Goal: Check status: Check status

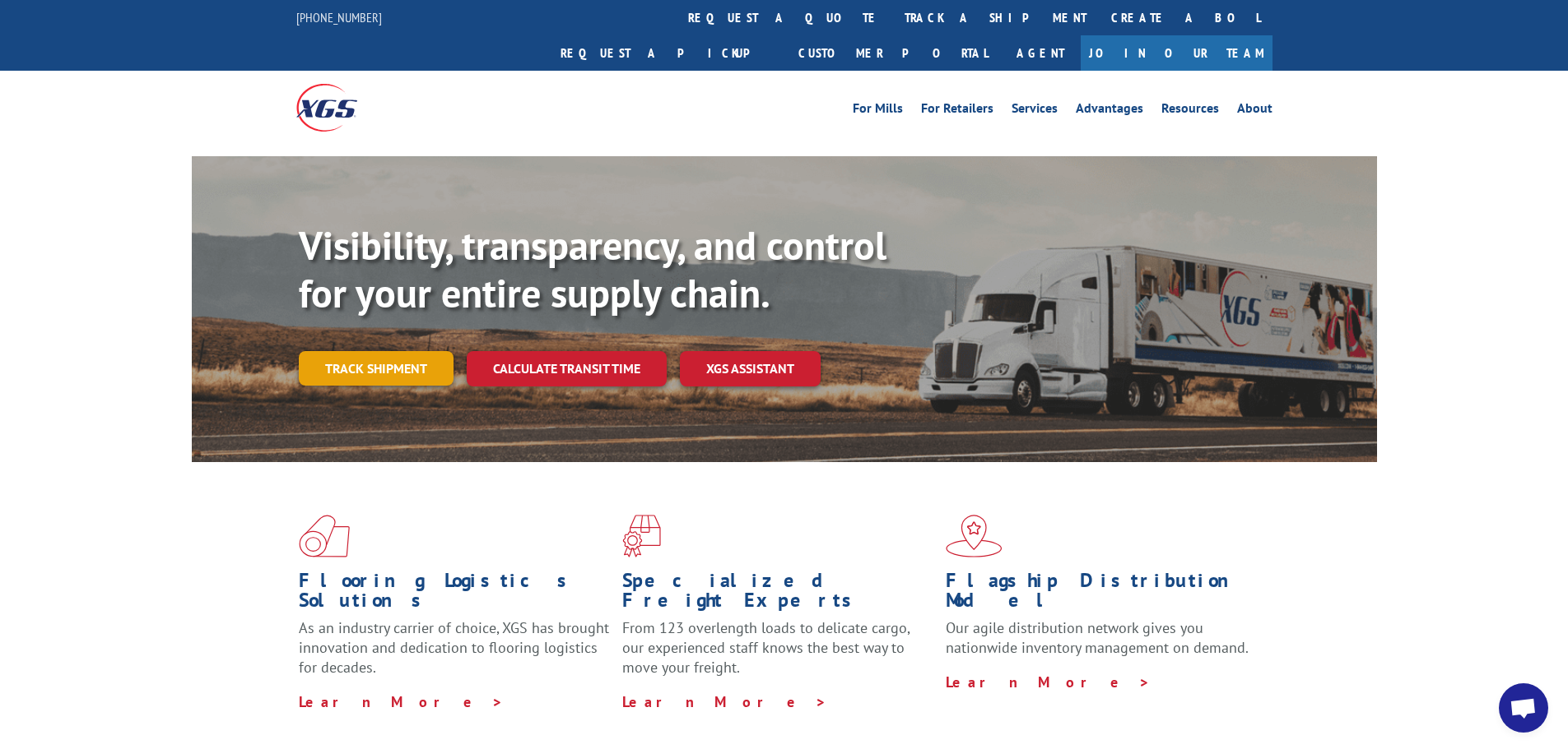
click at [365, 351] on link "Track shipment" at bounding box center [376, 369] width 154 height 35
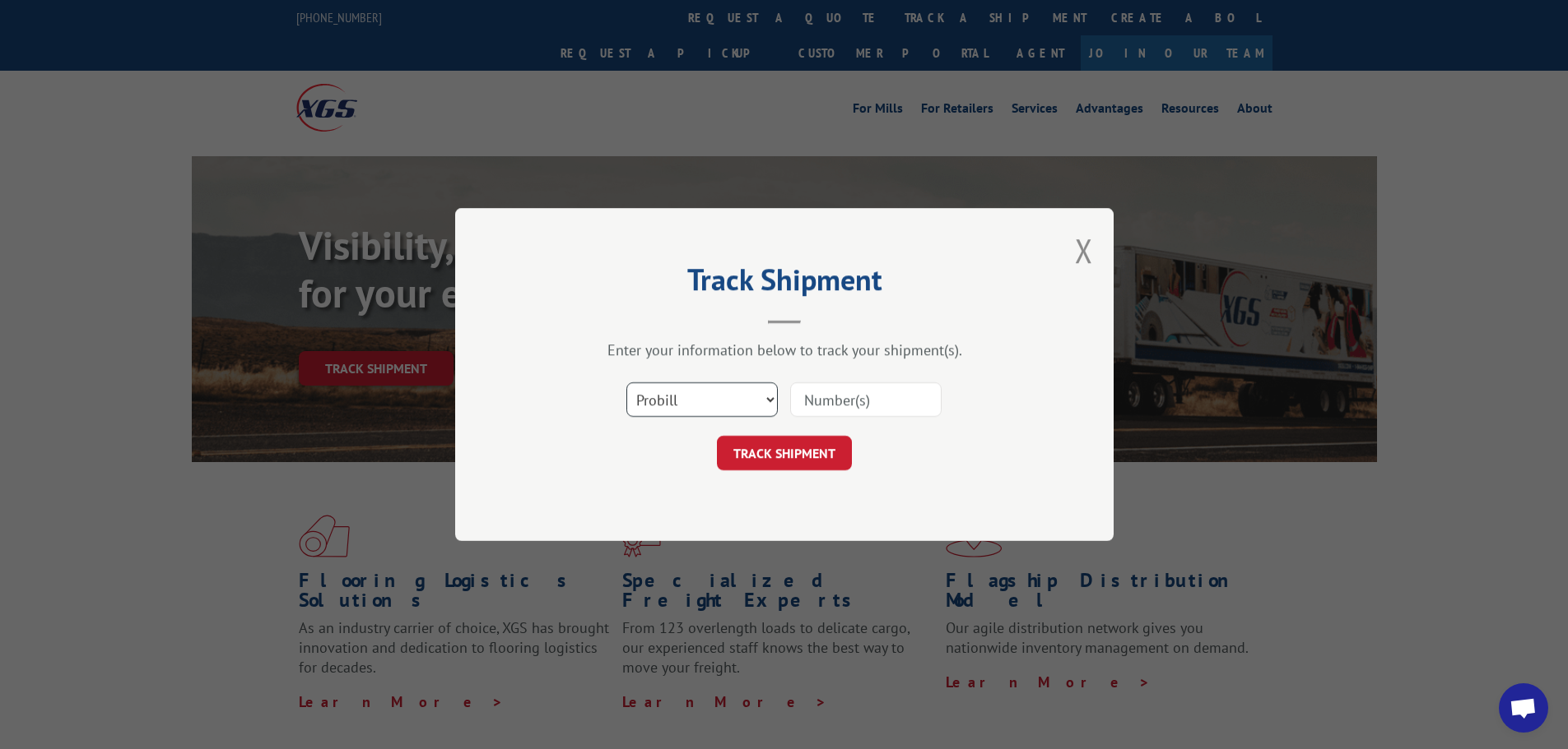
click at [706, 402] on select "Select category... Probill BOL PO" at bounding box center [702, 400] width 152 height 35
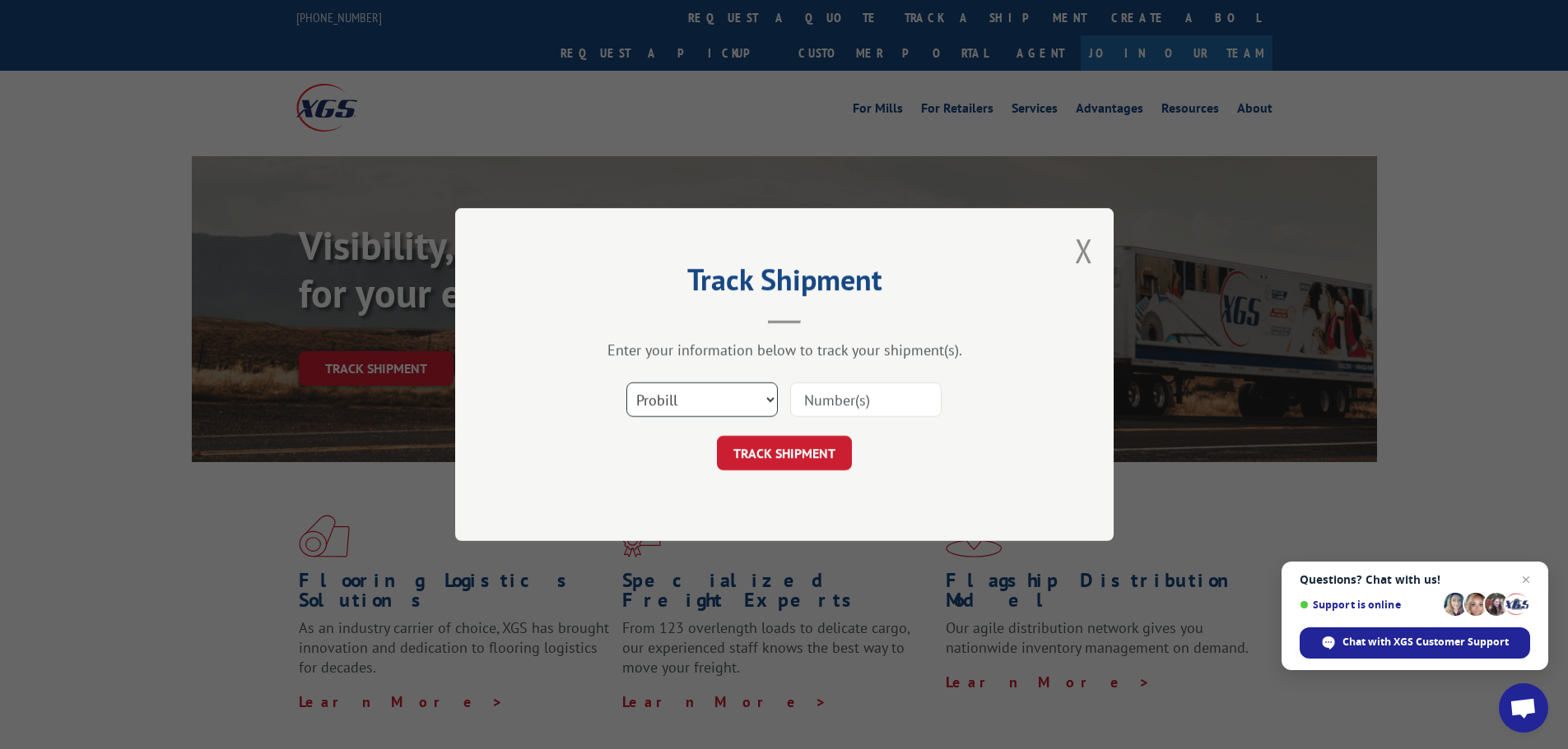
select select "bol"
click at [627, 382] on select "Select category... Probill BOL PO" at bounding box center [702, 400] width 152 height 35
drag, startPoint x: 799, startPoint y: 397, endPoint x: 798, endPoint y: 405, distance: 8.1
click at [798, 405] on input at bounding box center [865, 400] width 152 height 35
type input "12571943"
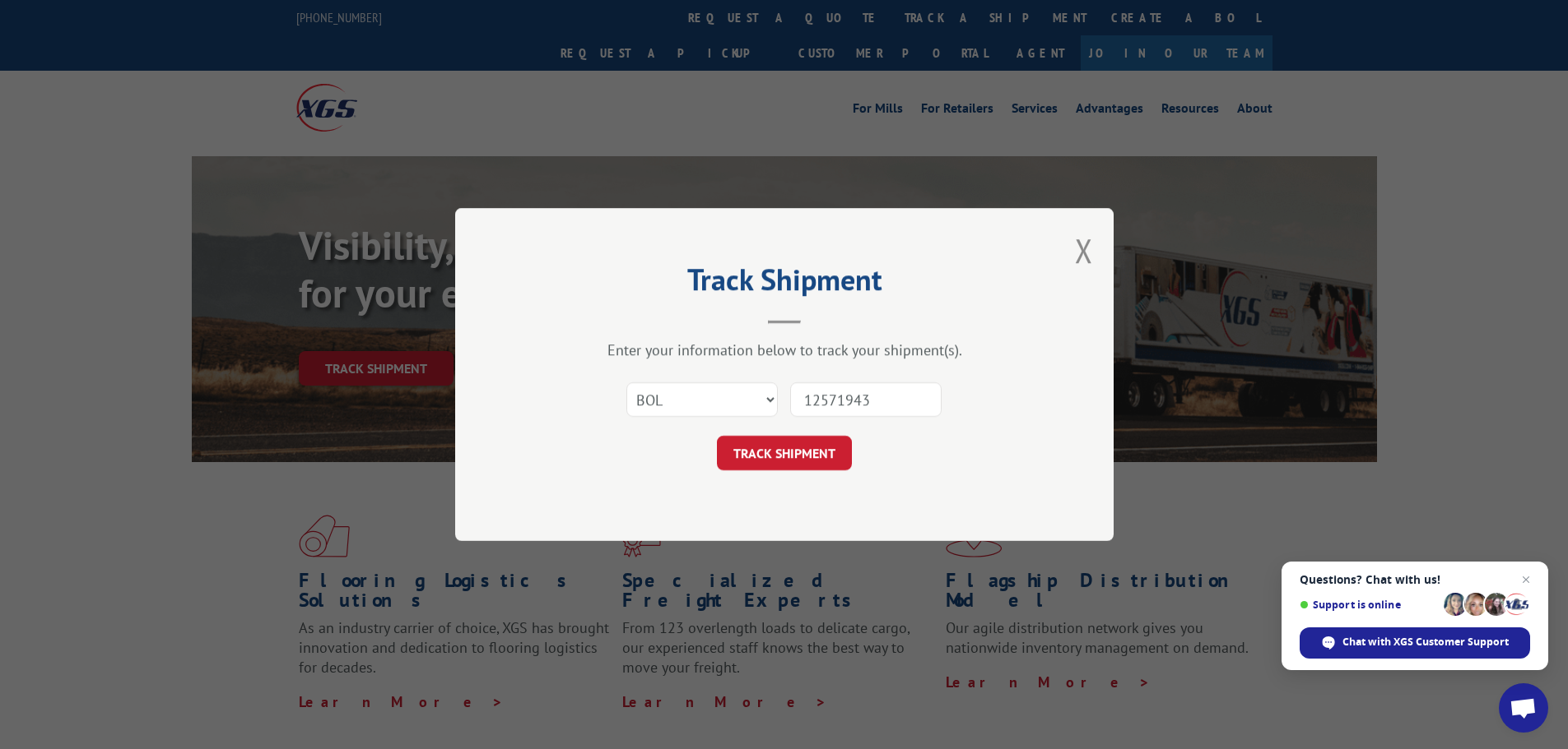
click button "TRACK SHIPMENT" at bounding box center [784, 454] width 135 height 35
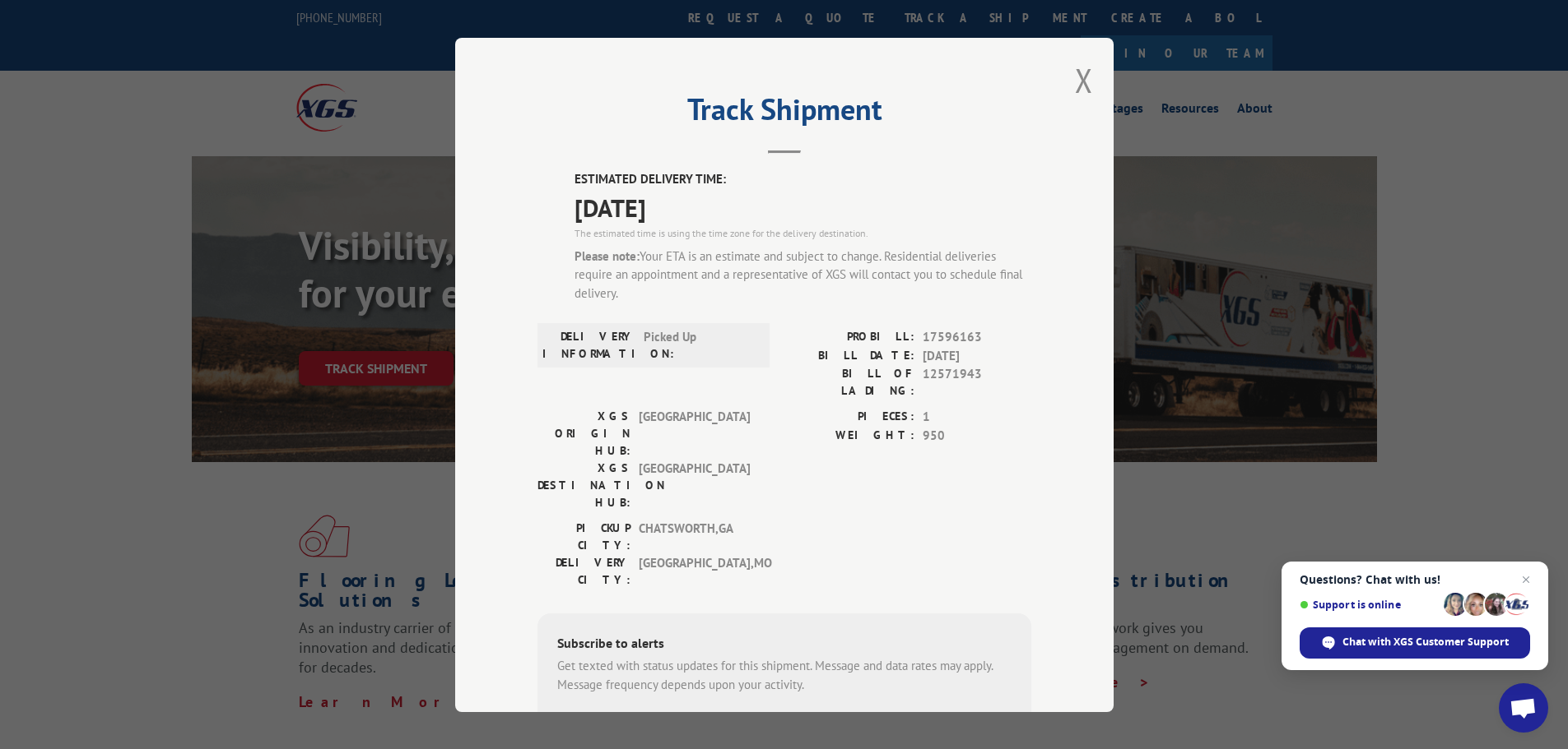
click at [946, 337] on span "17596163" at bounding box center [976, 338] width 109 height 19
copy span "17596163"
click at [935, 371] on span "12571943" at bounding box center [976, 382] width 109 height 35
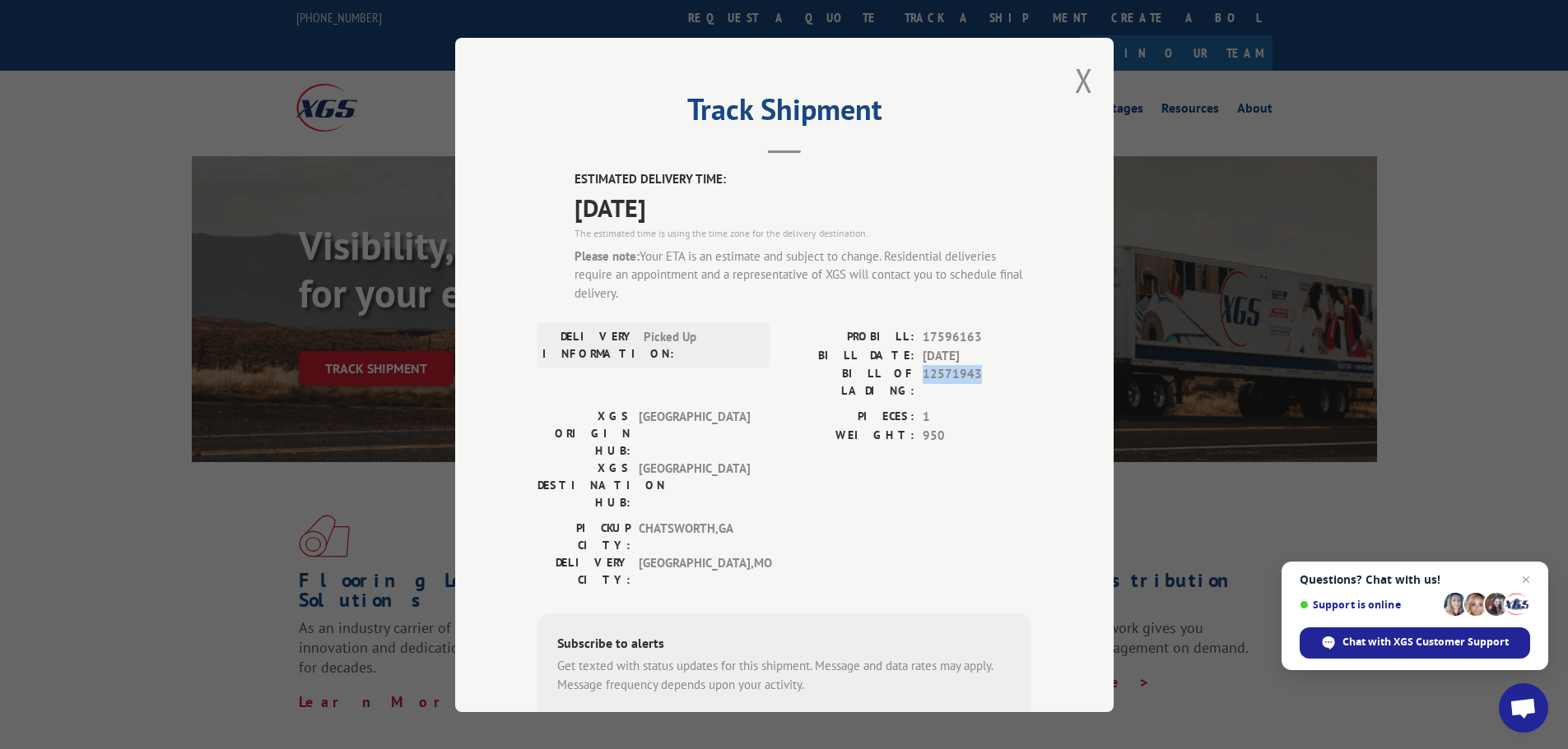
copy span "12571943"
click at [935, 333] on span "17596163" at bounding box center [976, 338] width 109 height 19
copy span "17596163"
click at [1078, 71] on button "Close modal" at bounding box center [1083, 80] width 18 height 43
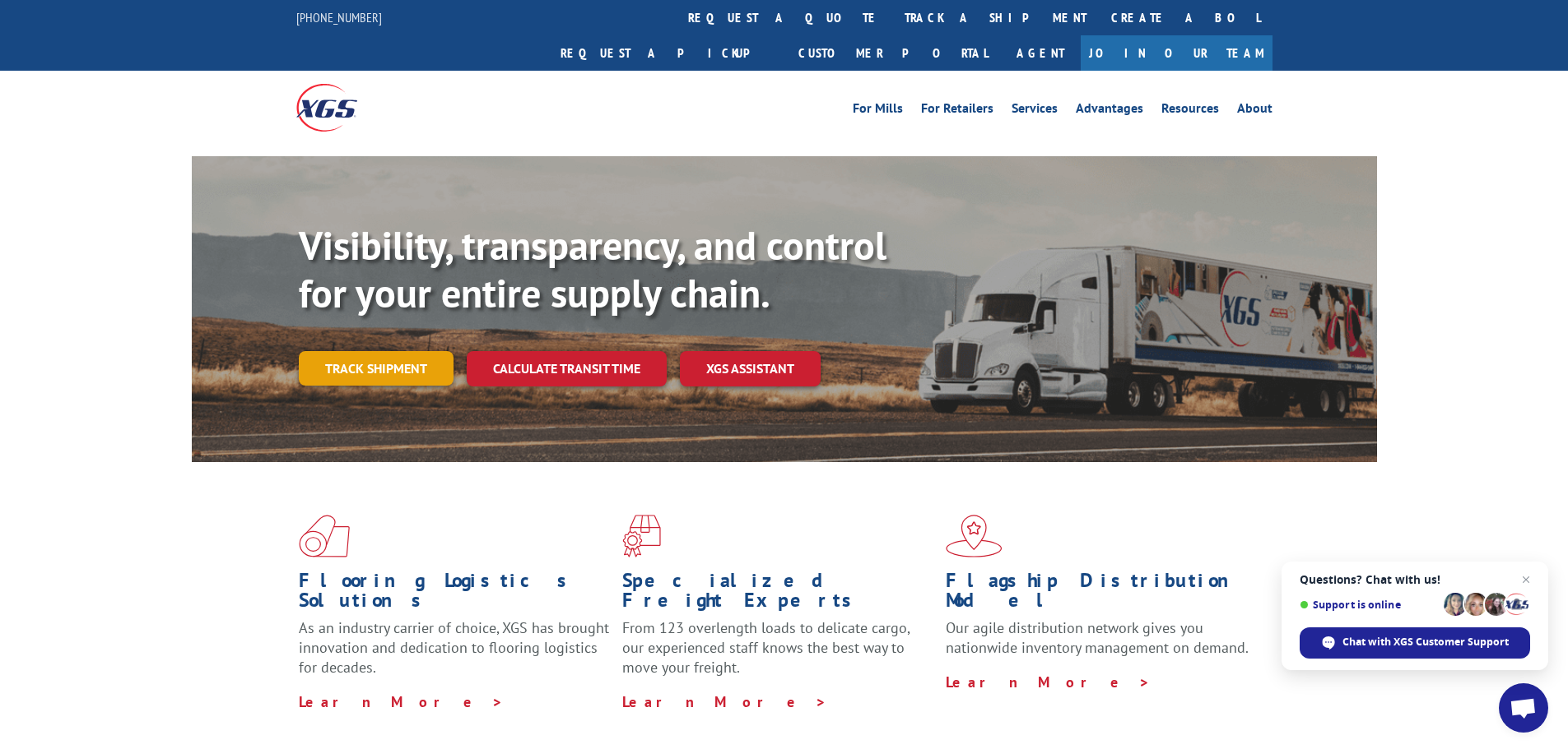
click at [428, 351] on link "Track shipment" at bounding box center [376, 369] width 154 height 35
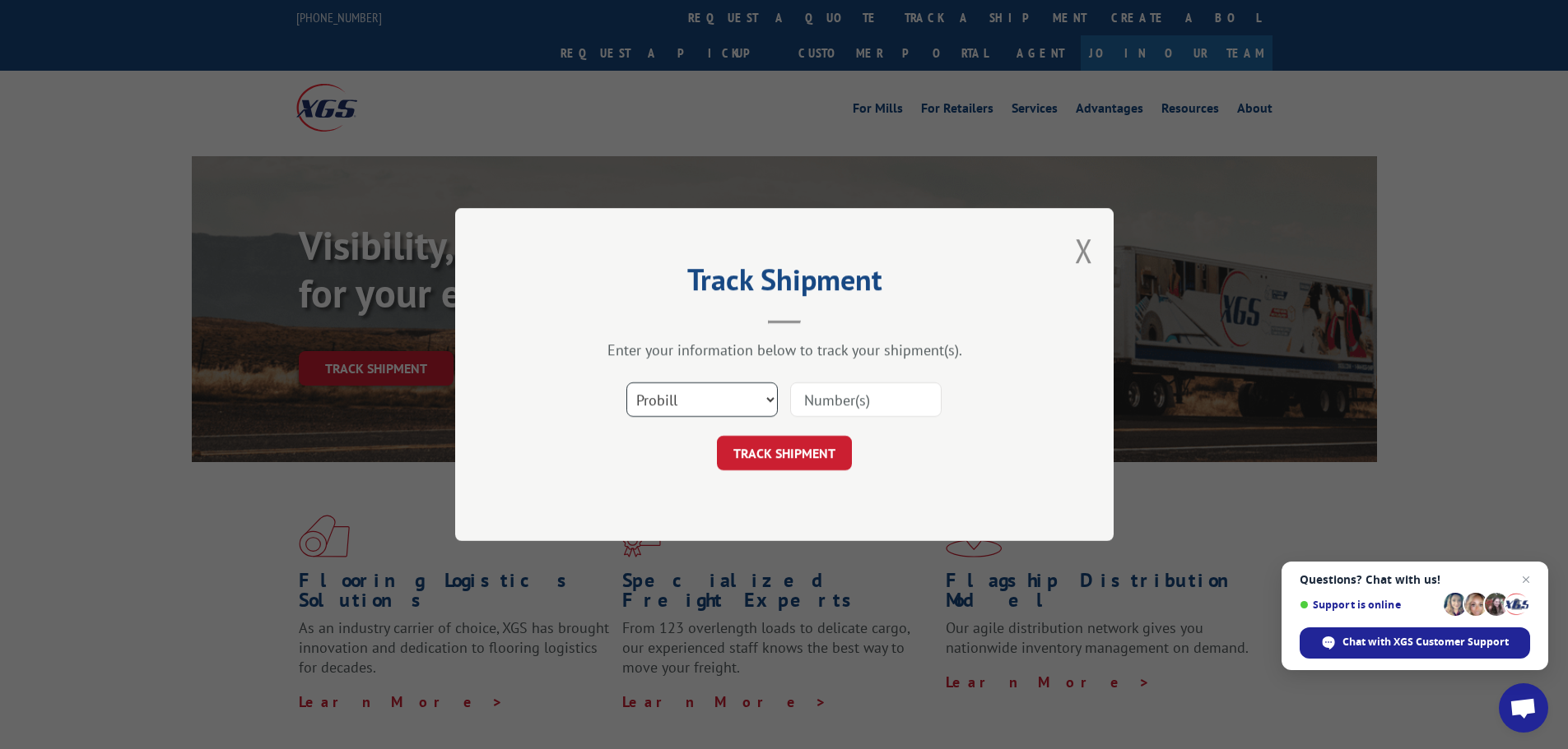
click at [682, 388] on select "Select category... Probill BOL PO" at bounding box center [702, 400] width 152 height 35
select select "bol"
click at [627, 382] on select "Select category... Probill BOL PO" at bounding box center [702, 400] width 152 height 35
click at [860, 413] on input at bounding box center [865, 400] width 152 height 35
type input "34551998"
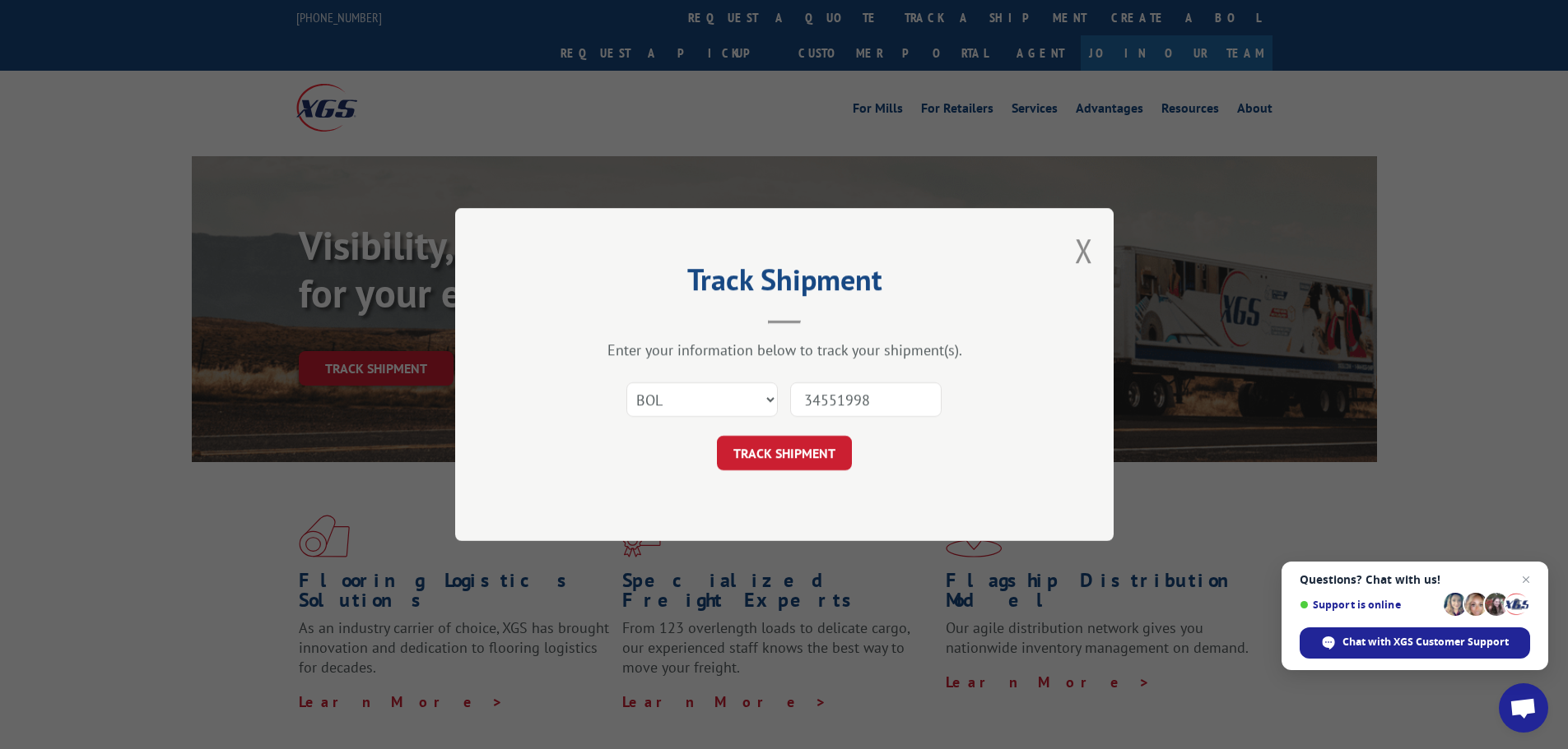
click button "TRACK SHIPMENT" at bounding box center [784, 454] width 135 height 35
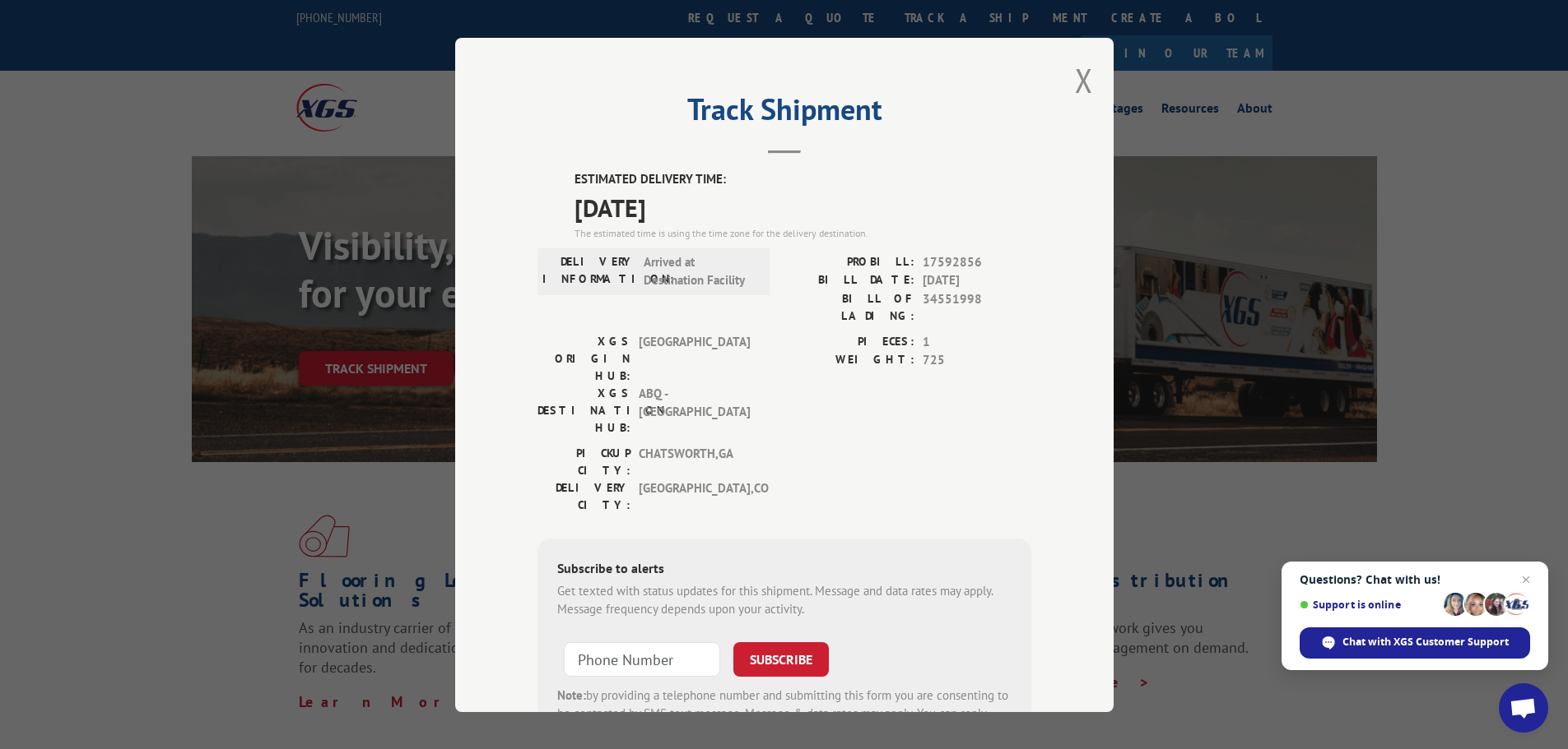
click at [923, 264] on span "17592856" at bounding box center [976, 263] width 109 height 19
copy span "17592856"
click at [1221, 313] on div "Track Shipment ESTIMATED DELIVERY TIME: [DATE] The estimated time is using the …" at bounding box center [784, 374] width 1568 height 749
